Goal: Information Seeking & Learning: Learn about a topic

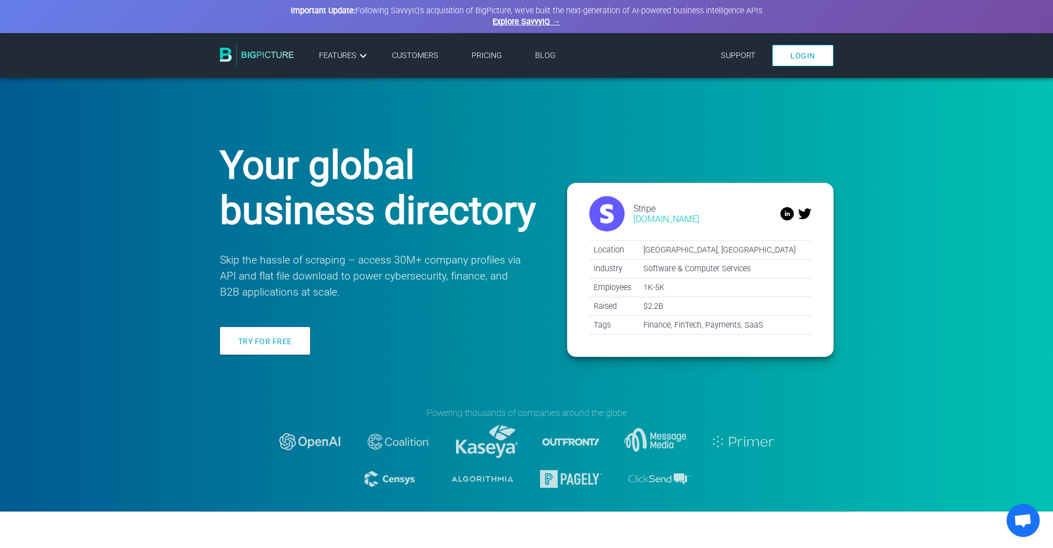
click at [493, 57] on link "Pricing" at bounding box center [487, 55] width 30 height 9
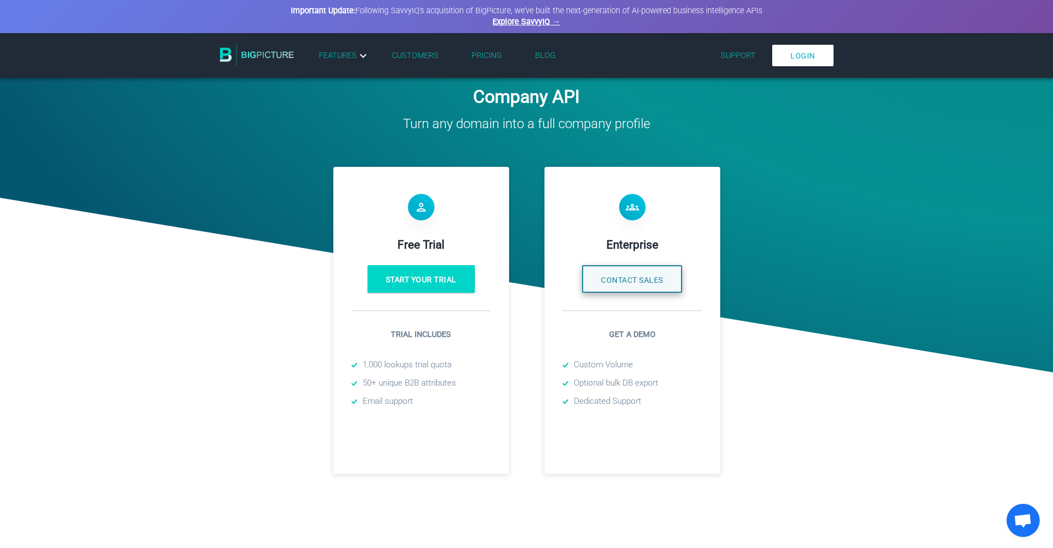
scroll to position [353, 0]
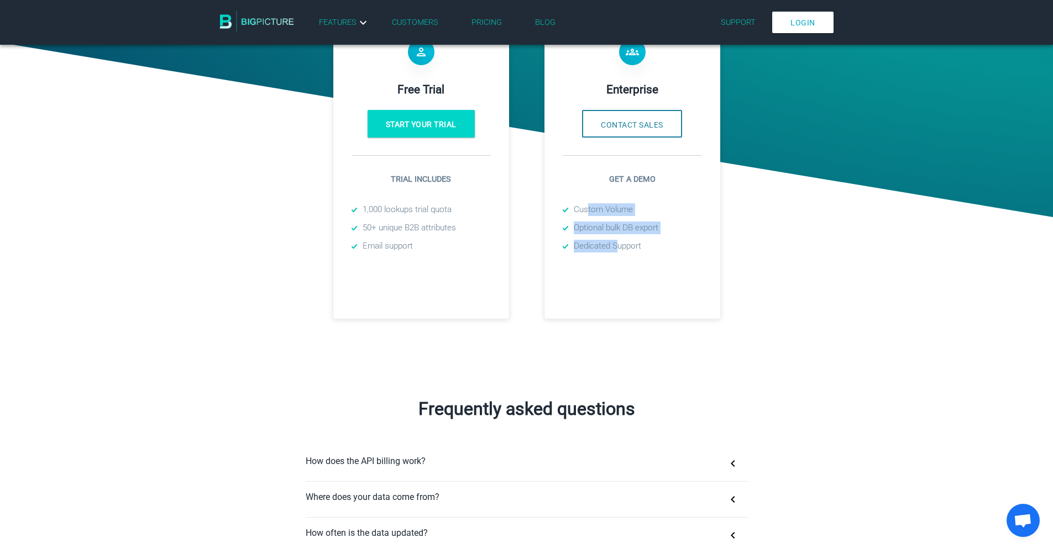
drag, startPoint x: 587, startPoint y: 210, endPoint x: 619, endPoint y: 246, distance: 48.2
click at [619, 246] on ul "Custom Volume Optional bulk DB export Dedicated Support" at bounding box center [632, 227] width 139 height 49
click at [619, 245] on li "Dedicated Support" at bounding box center [632, 246] width 139 height 13
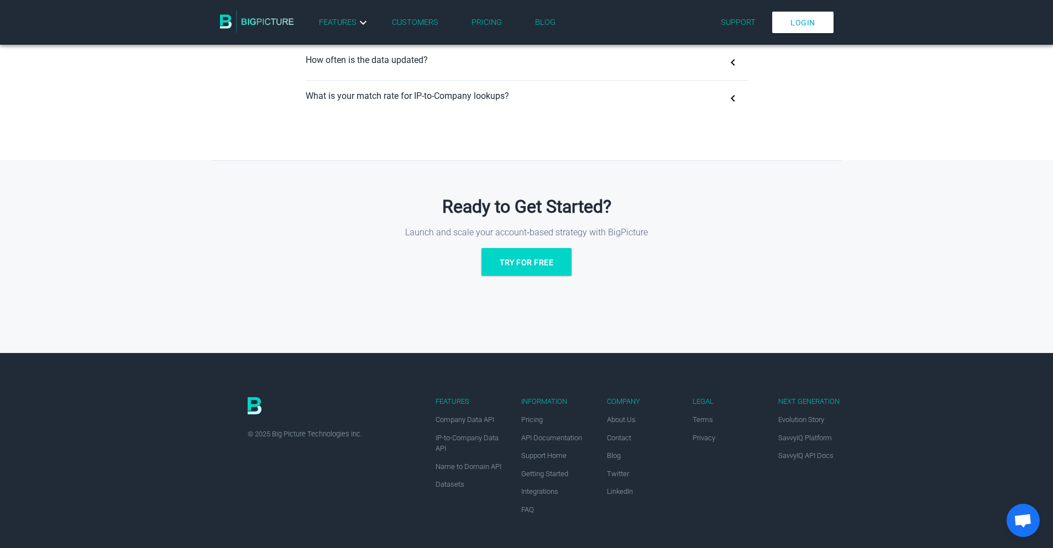
scroll to position [0, 0]
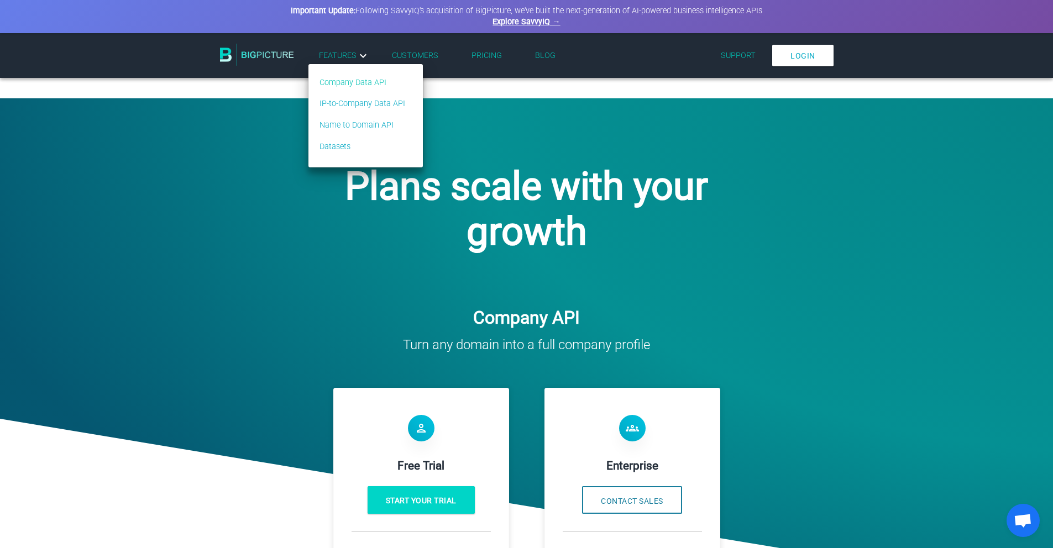
click at [333, 88] on link "Company Data API" at bounding box center [363, 83] width 86 height 12
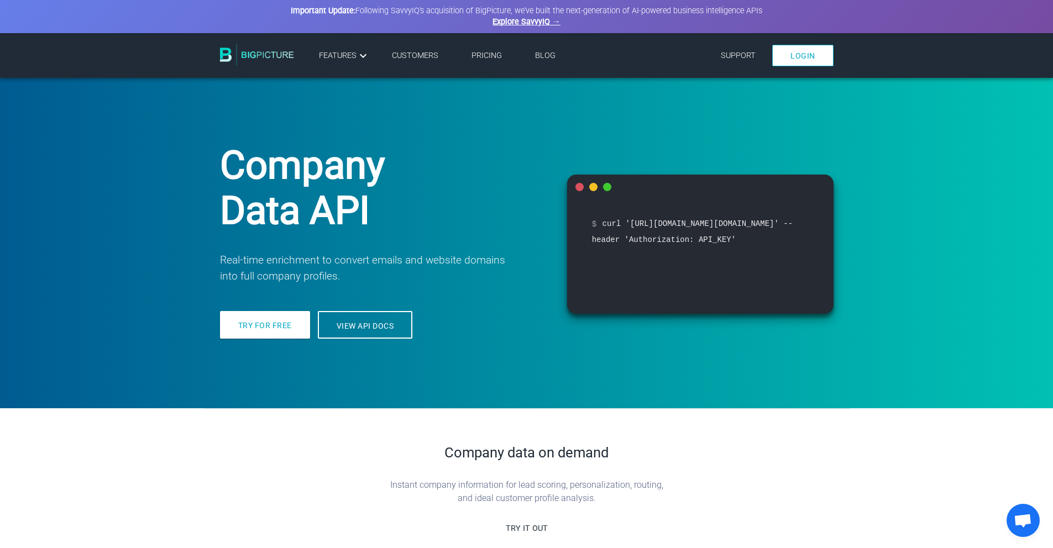
click at [254, 53] on img at bounding box center [257, 55] width 74 height 22
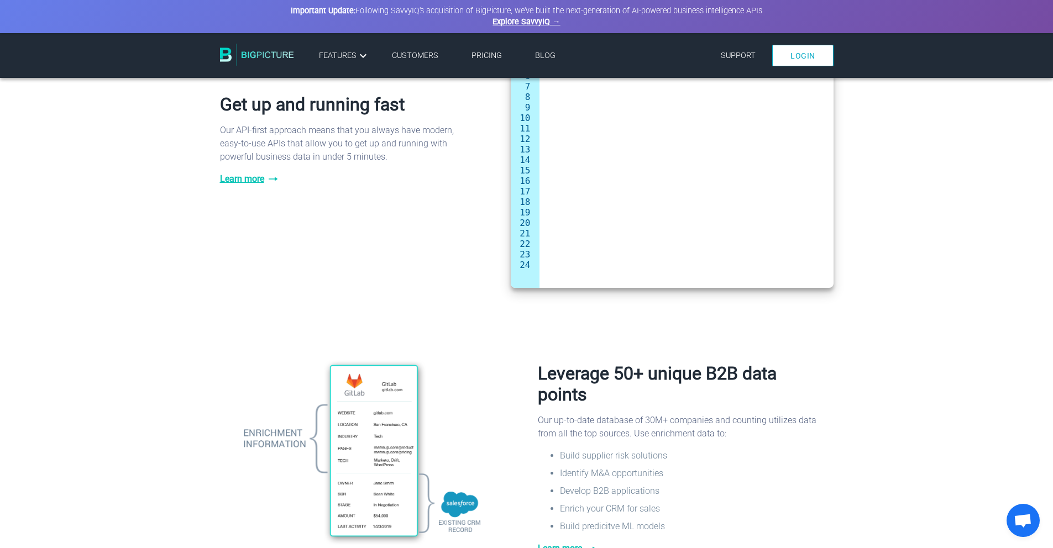
scroll to position [571, 0]
